Goal: Navigation & Orientation: Find specific page/section

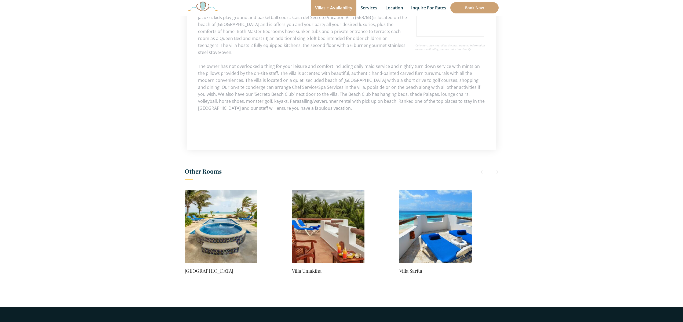
scroll to position [438, 0]
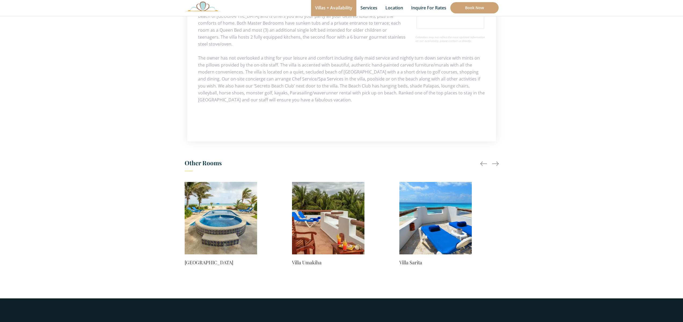
click at [338, 259] on link "Villa Umakiha" at bounding box center [328, 263] width 72 height 8
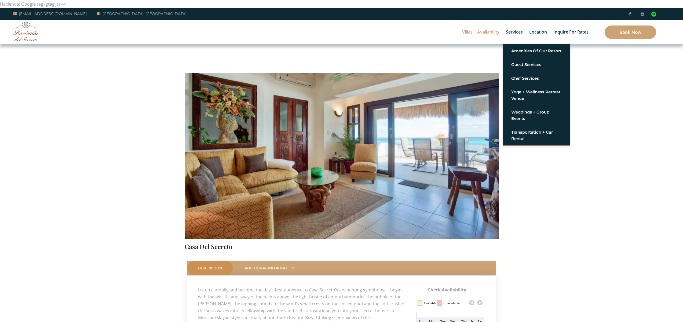
click at [523, 35] on link "Services" at bounding box center [514, 32] width 22 height 24
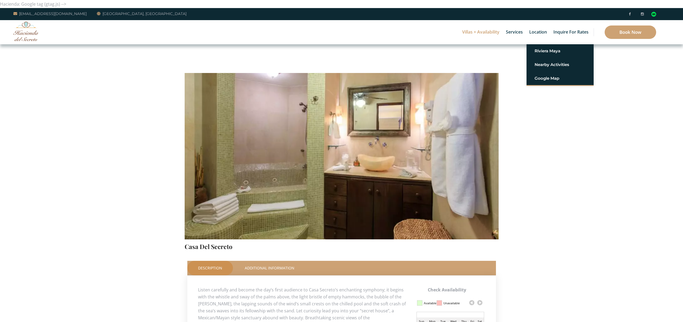
click at [528, 39] on link "Location" at bounding box center [538, 32] width 23 height 24
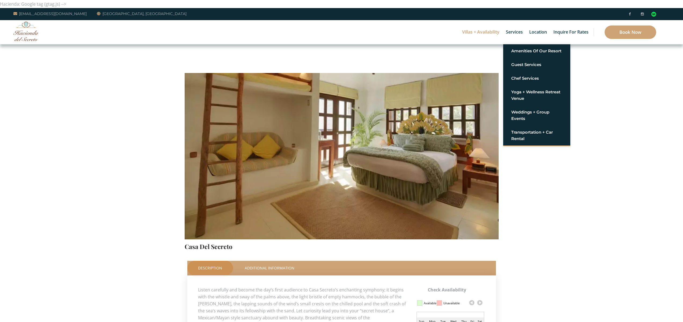
click at [522, 35] on link "Services" at bounding box center [514, 32] width 22 height 24
